Goal: Transaction & Acquisition: Purchase product/service

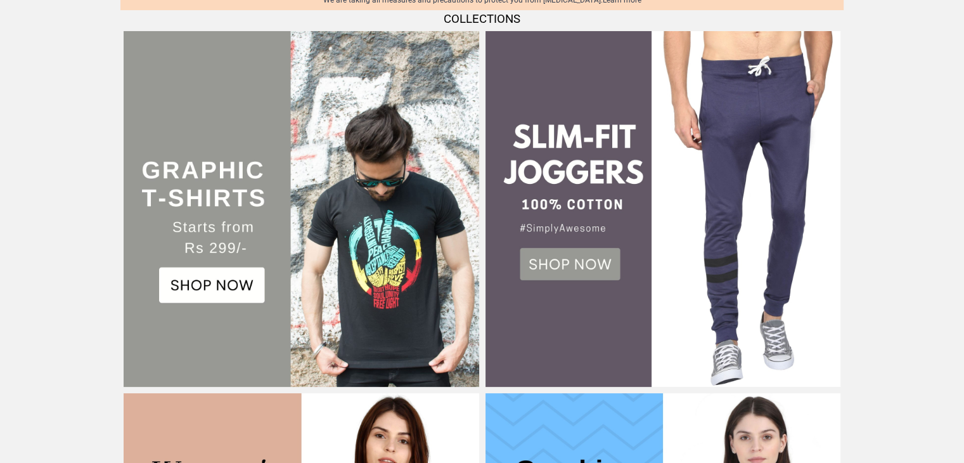
scroll to position [330, 0]
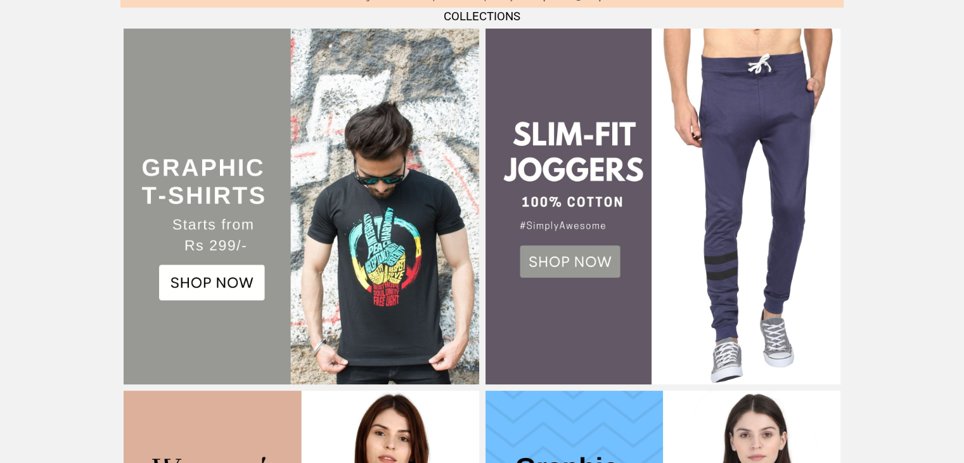
click at [227, 285] on img at bounding box center [301, 206] width 355 height 355
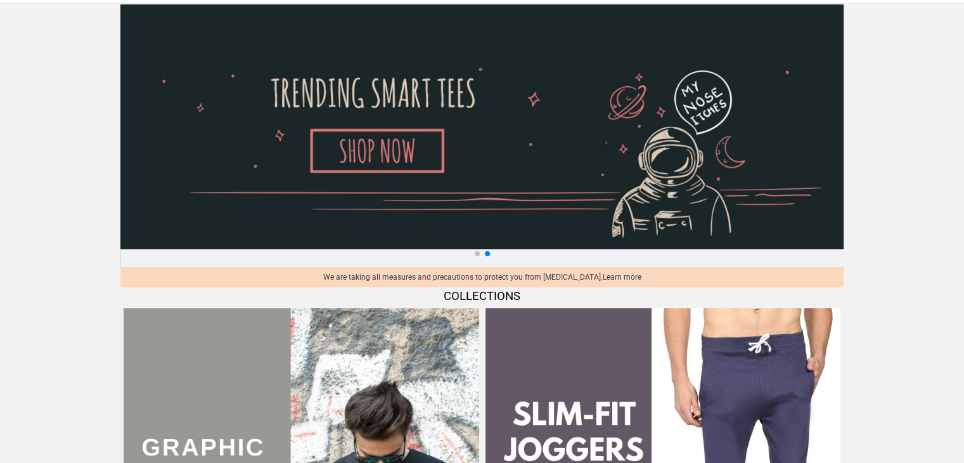
scroll to position [0, 0]
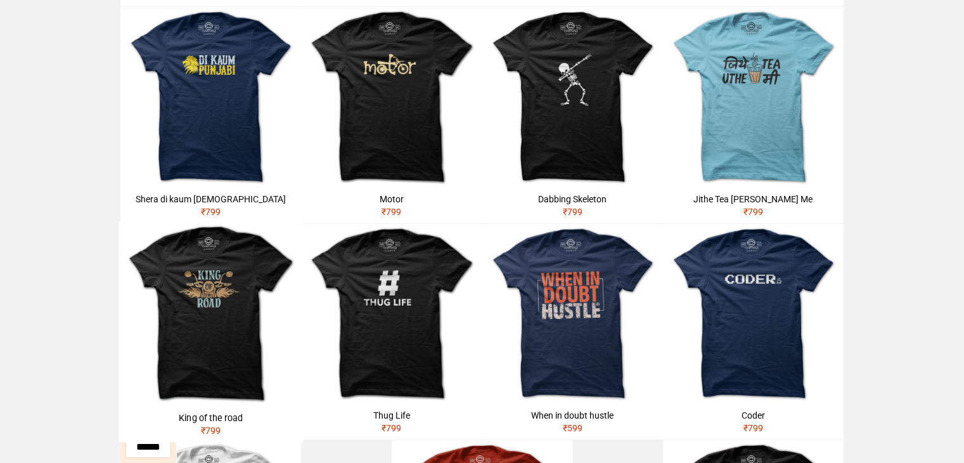
scroll to position [311, 0]
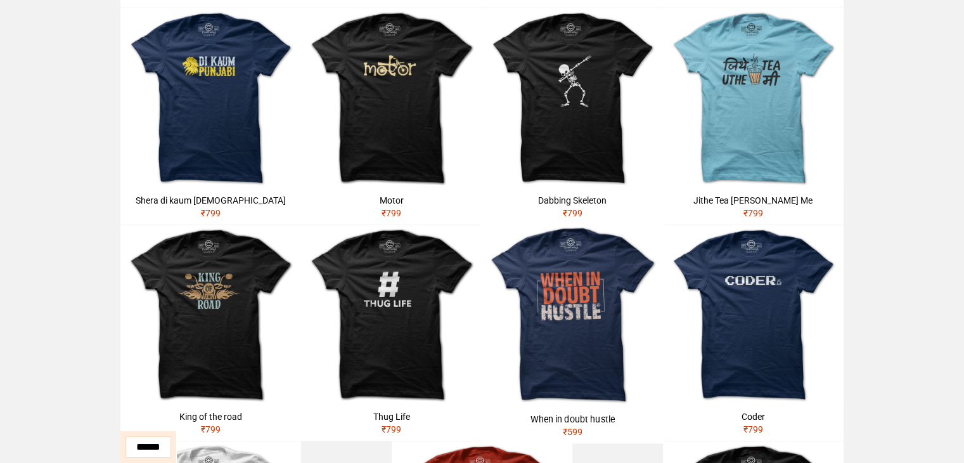
click at [563, 310] on img at bounding box center [573, 315] width 184 height 184
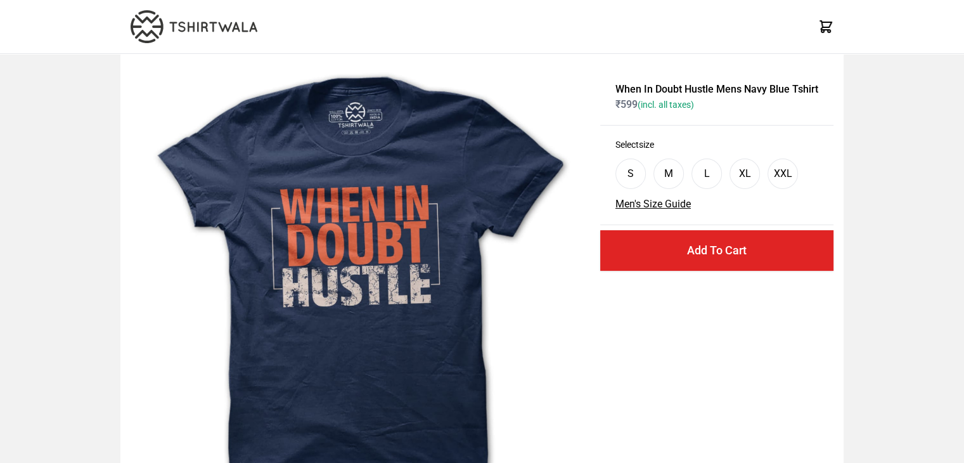
click at [356, 178] on img at bounding box center [361, 294] width 460 height 460
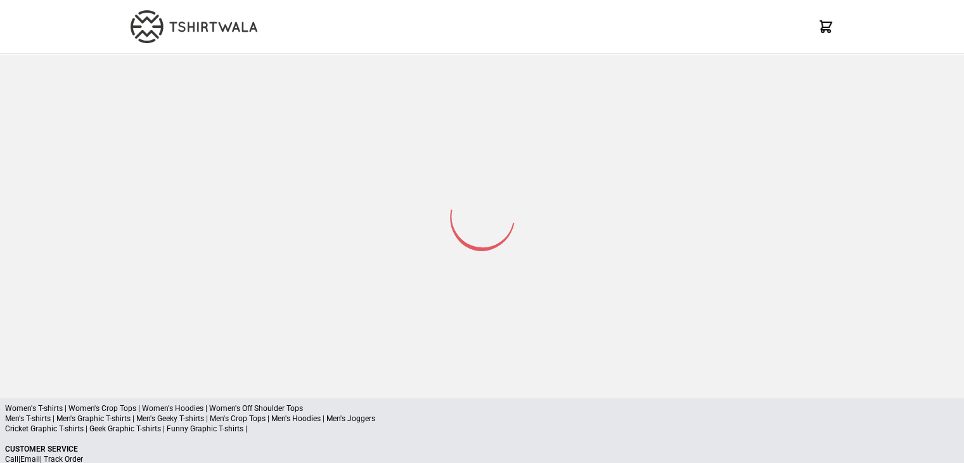
scroll to position [87, 0]
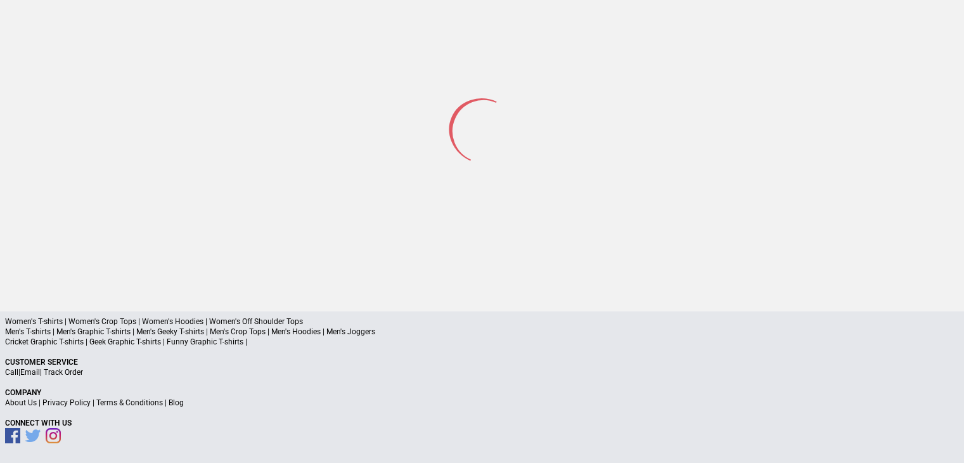
select select "*********"
